Goal: Transaction & Acquisition: Register for event/course

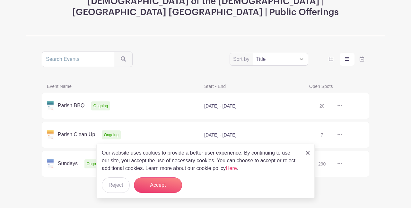
scroll to position [95, 0]
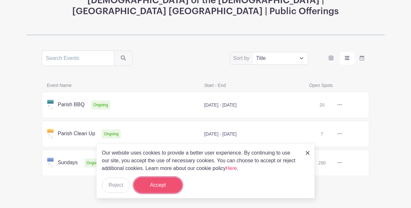
click at [155, 183] on button "Accept" at bounding box center [158, 184] width 48 height 15
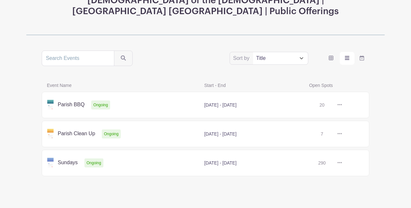
click at [302, 52] on select "Title Recently modified Newest Upcoming dates" at bounding box center [280, 58] width 55 height 12
click at [253, 52] on select "Title Recently modified Newest Upcoming dates" at bounding box center [280, 58] width 55 height 12
click at [342, 105] on link at bounding box center [342, 105] width 0 height 0
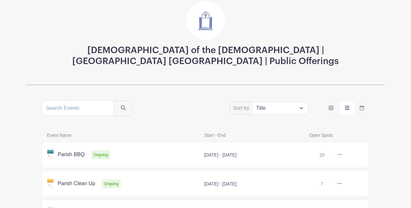
scroll to position [45, 0]
click at [301, 102] on select "Title Recently modified Newest Upcoming dates" at bounding box center [280, 108] width 55 height 12
click at [253, 102] on select "Title Recently modified Newest Upcoming dates" at bounding box center [280, 108] width 55 height 12
click at [342, 155] on link at bounding box center [342, 155] width 0 height 0
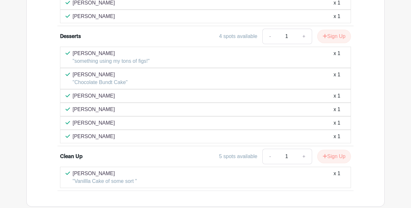
scroll to position [707, 0]
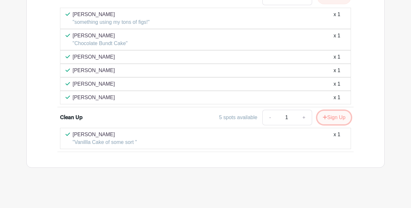
click at [330, 118] on button "Sign Up" at bounding box center [335, 117] width 34 height 13
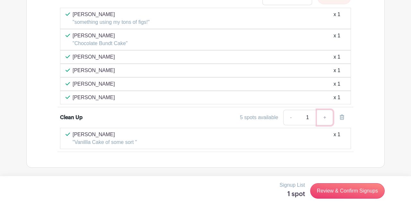
click at [325, 118] on link "+" at bounding box center [325, 117] width 16 height 15
type input "2"
click at [289, 118] on link "-" at bounding box center [290, 117] width 15 height 15
type input "1"
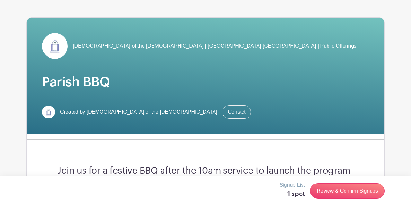
scroll to position [0, 0]
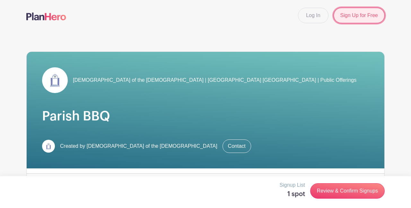
click at [352, 13] on link "Sign Up for Free" at bounding box center [359, 15] width 51 height 15
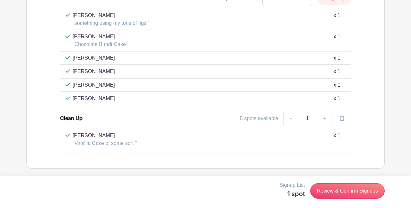
scroll to position [707, 0]
click at [222, 138] on div "mary cheng "Vanillla Cake of some sort " x 1" at bounding box center [206, 137] width 280 height 15
click at [85, 117] on div "Clean Up" at bounding box center [96, 117] width 73 height 8
click at [326, 118] on link "+" at bounding box center [325, 117] width 16 height 15
type input "2"
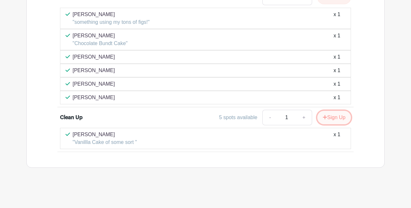
click at [326, 118] on button "Sign Up" at bounding box center [335, 117] width 34 height 13
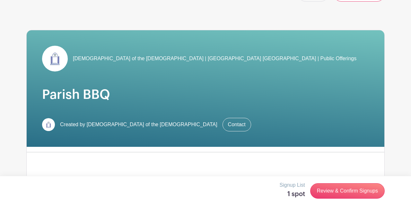
scroll to position [0, 0]
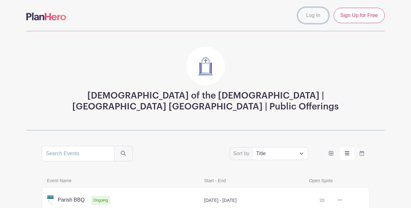
click at [315, 18] on link "Log In" at bounding box center [313, 15] width 30 height 15
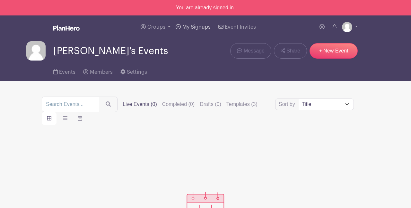
click at [192, 27] on span "My Signups" at bounding box center [197, 26] width 28 height 5
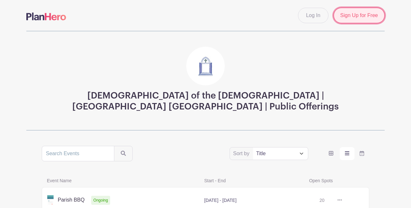
click at [354, 16] on link "Sign Up for Free" at bounding box center [359, 15] width 51 height 15
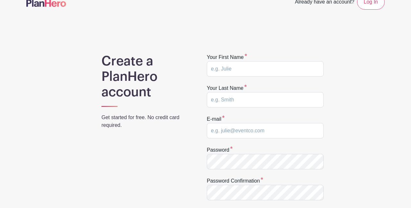
scroll to position [13, 0]
click at [228, 66] on input "text" at bounding box center [265, 69] width 117 height 15
type input "[PERSON_NAME]"
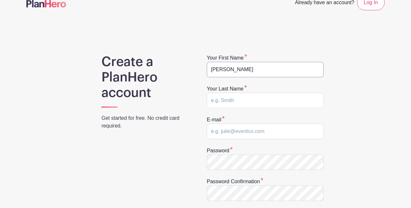
type input "[PERSON_NAME]"
type input "[EMAIL_ADDRESS][DOMAIN_NAME]"
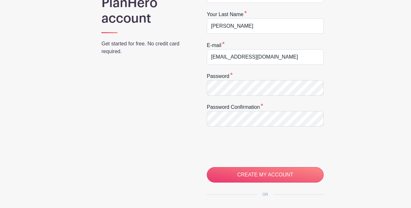
scroll to position [89, 0]
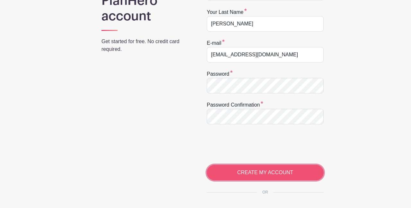
click at [253, 171] on input "CREATE MY ACCOUNT" at bounding box center [265, 172] width 117 height 15
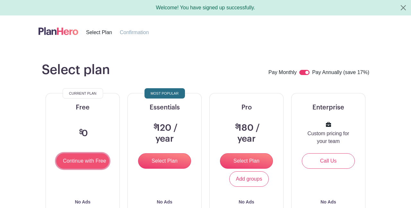
click at [77, 165] on input "Continue with Free" at bounding box center [82, 160] width 53 height 15
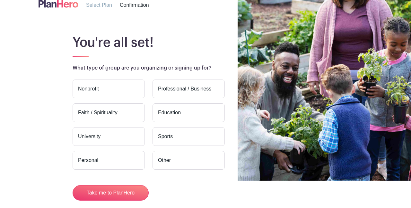
scroll to position [25, 0]
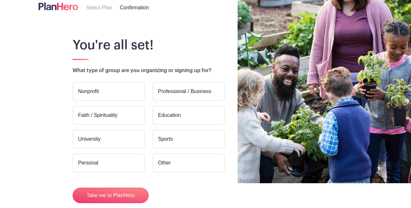
click at [125, 116] on label "Faith / Spirituality" at bounding box center [109, 115] width 72 height 19
click at [0, 0] on input "Faith / Spirituality" at bounding box center [0, 0] width 0 height 0
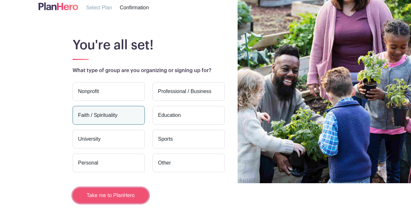
click at [111, 196] on button "Take me to PlanHero" at bounding box center [111, 194] width 76 height 15
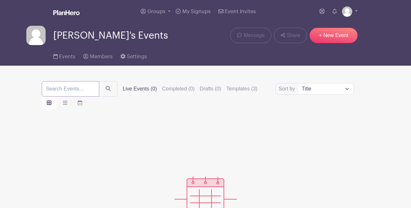
click at [65, 91] on input "search" at bounding box center [71, 88] width 58 height 15
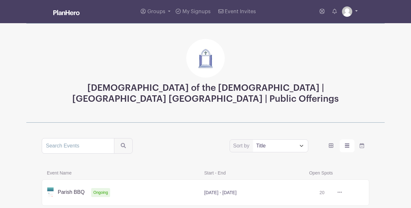
click at [356, 11] on link at bounding box center [350, 11] width 16 height 10
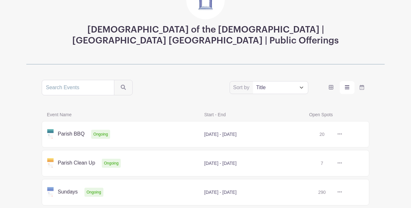
scroll to position [88, 0]
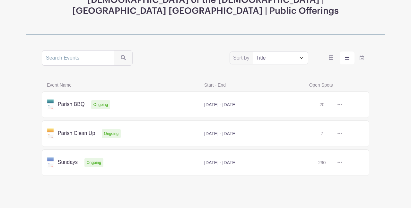
click at [342, 133] on link at bounding box center [342, 133] width 0 height 0
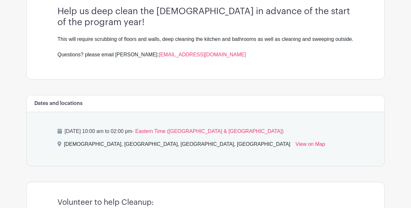
scroll to position [181, 0]
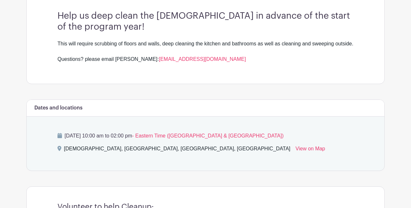
click at [185, 170] on div "[DATE] 10:00 am to 02:00 pm - Eastern Time ([GEOGRAPHIC_DATA] & [GEOGRAPHIC_DAT…" at bounding box center [205, 143] width 327 height 54
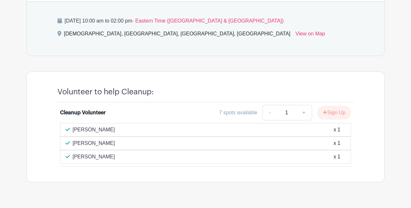
scroll to position [318, 0]
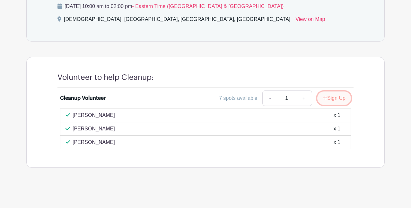
click at [329, 97] on button "Sign Up" at bounding box center [335, 97] width 34 height 13
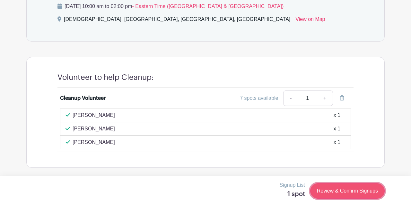
click at [335, 189] on link "Review & Confirm Signups" at bounding box center [347, 190] width 75 height 15
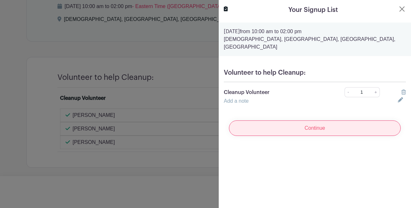
click at [319, 122] on input "Continue" at bounding box center [315, 127] width 172 height 15
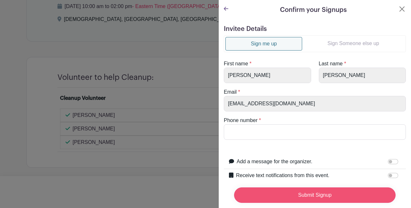
click at [314, 196] on input "Submit Signup" at bounding box center [315, 194] width 162 height 15
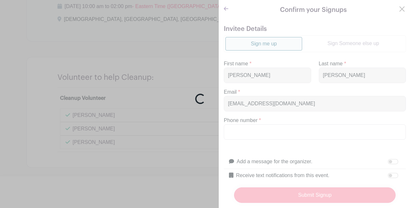
scroll to position [75, 0]
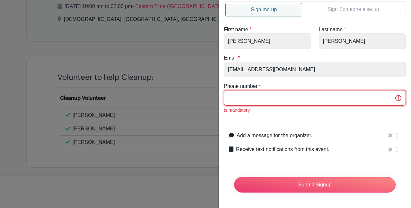
click at [273, 100] on input "Phone number" at bounding box center [315, 97] width 182 height 15
type input "9173635724"
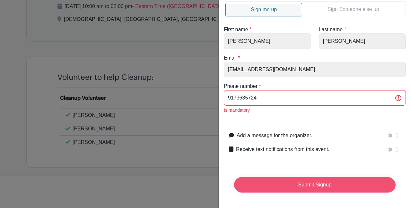
click at [301, 185] on input "Submit Signup" at bounding box center [315, 184] width 162 height 15
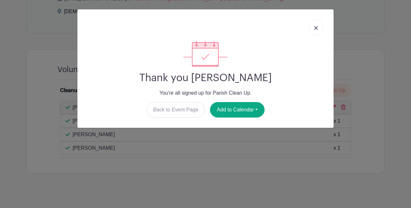
click at [318, 28] on img at bounding box center [316, 28] width 4 height 4
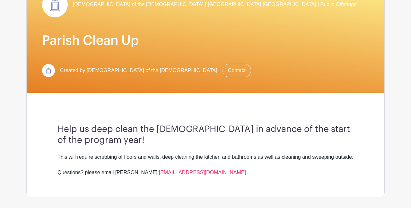
scroll to position [0, 0]
